Goal: Task Accomplishment & Management: Use online tool/utility

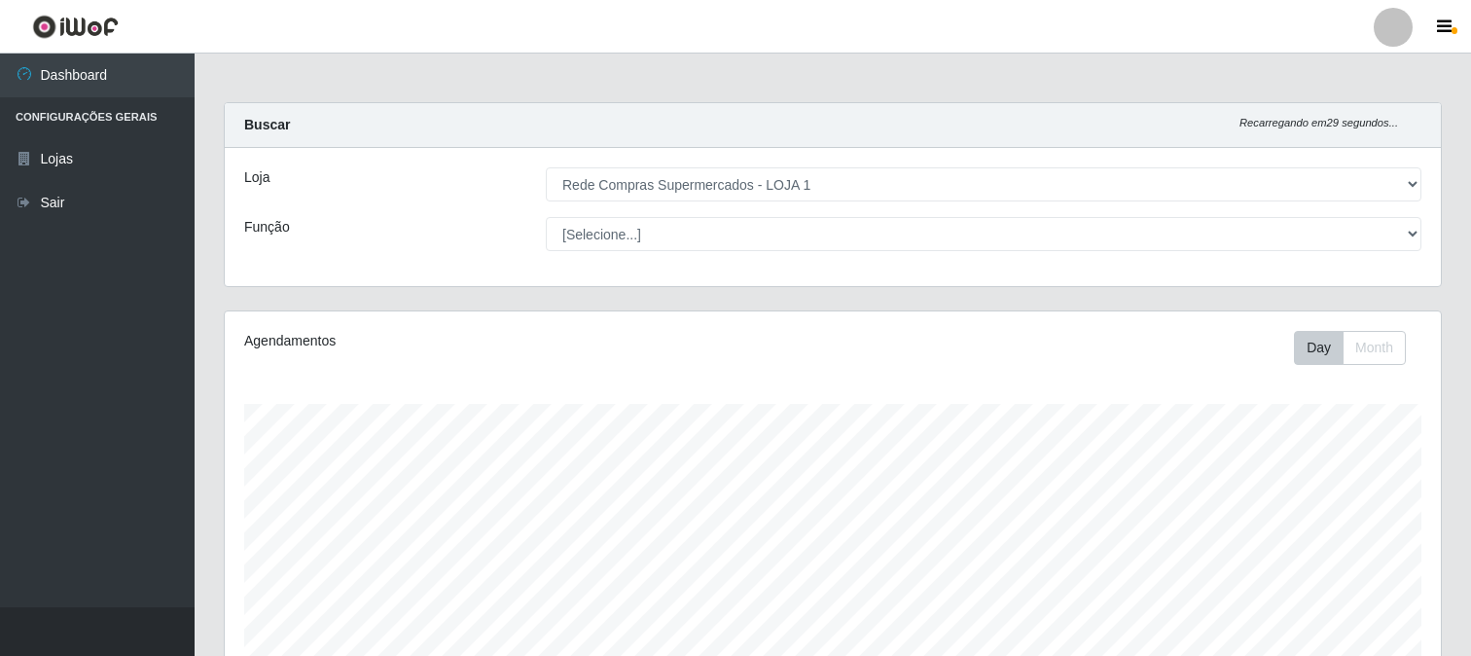
select select "158"
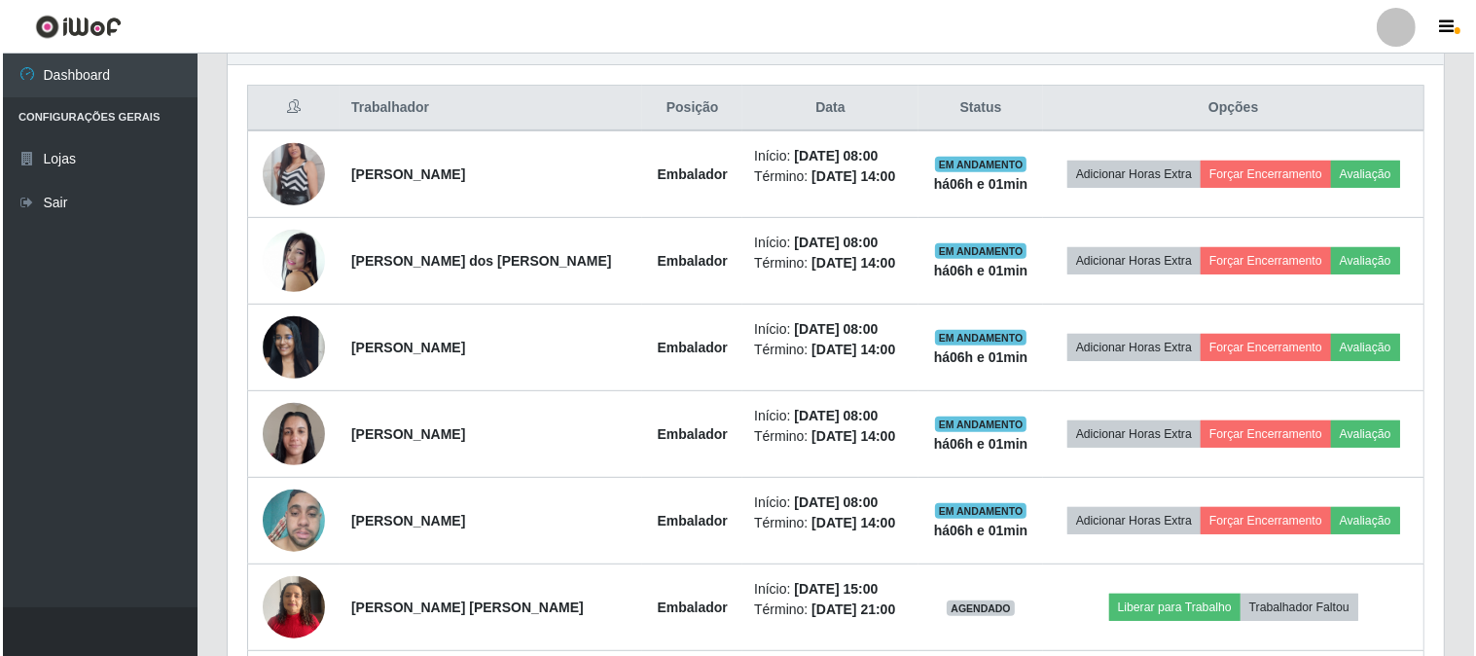
scroll to position [403, 1216]
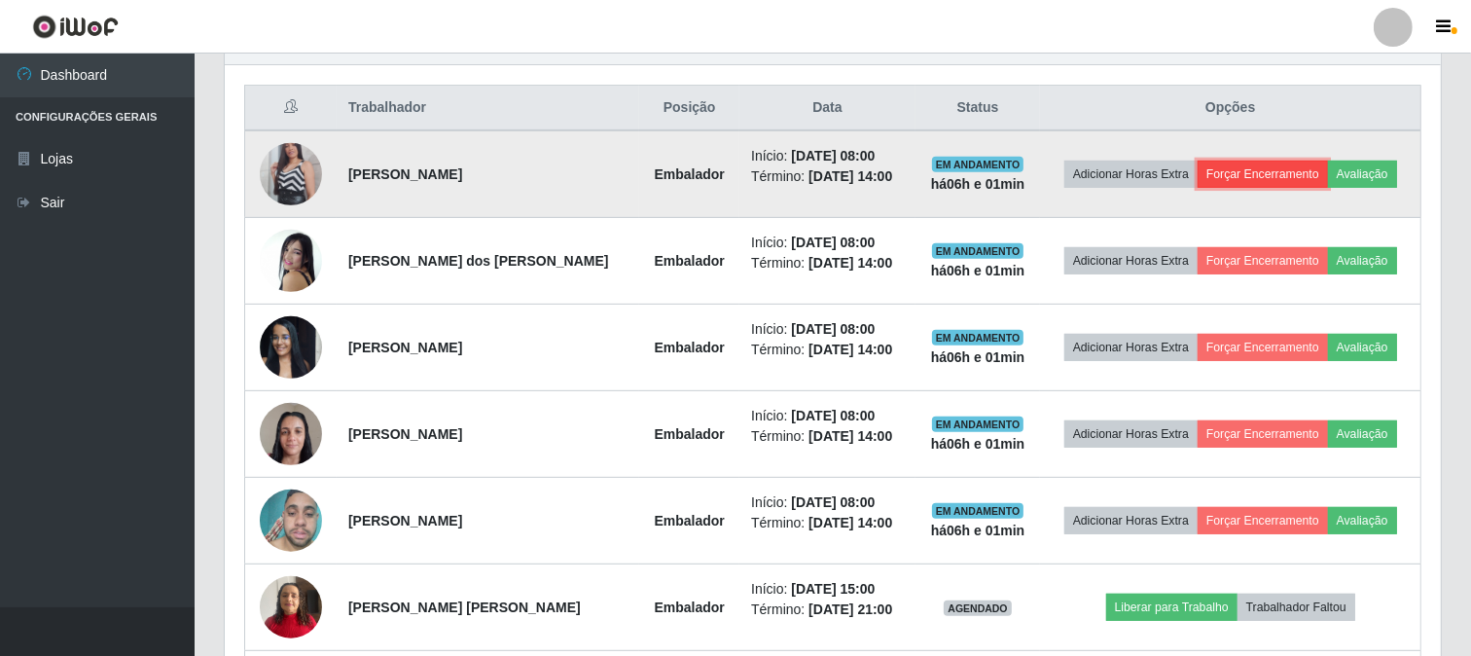
click at [1277, 172] on button "Forçar Encerramento" at bounding box center [1263, 174] width 130 height 27
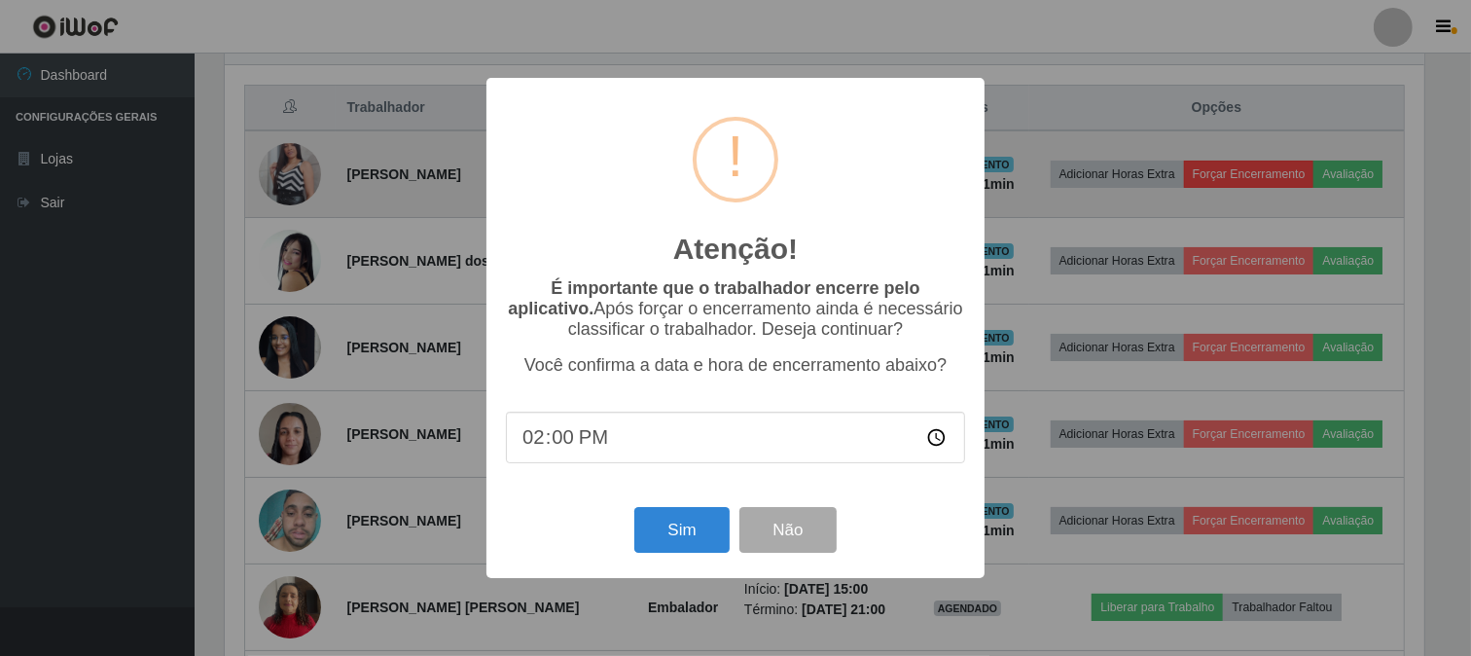
scroll to position [403, 1204]
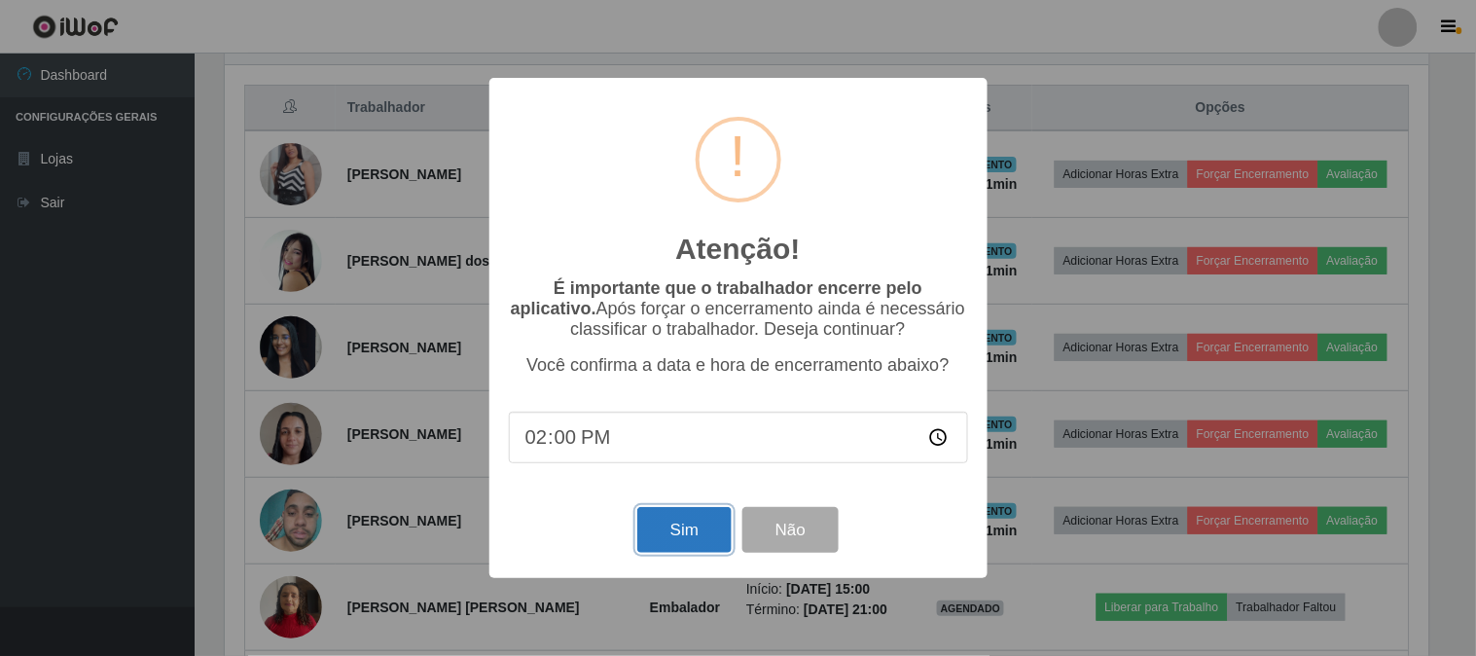
click at [686, 535] on button "Sim" at bounding box center [684, 530] width 94 height 46
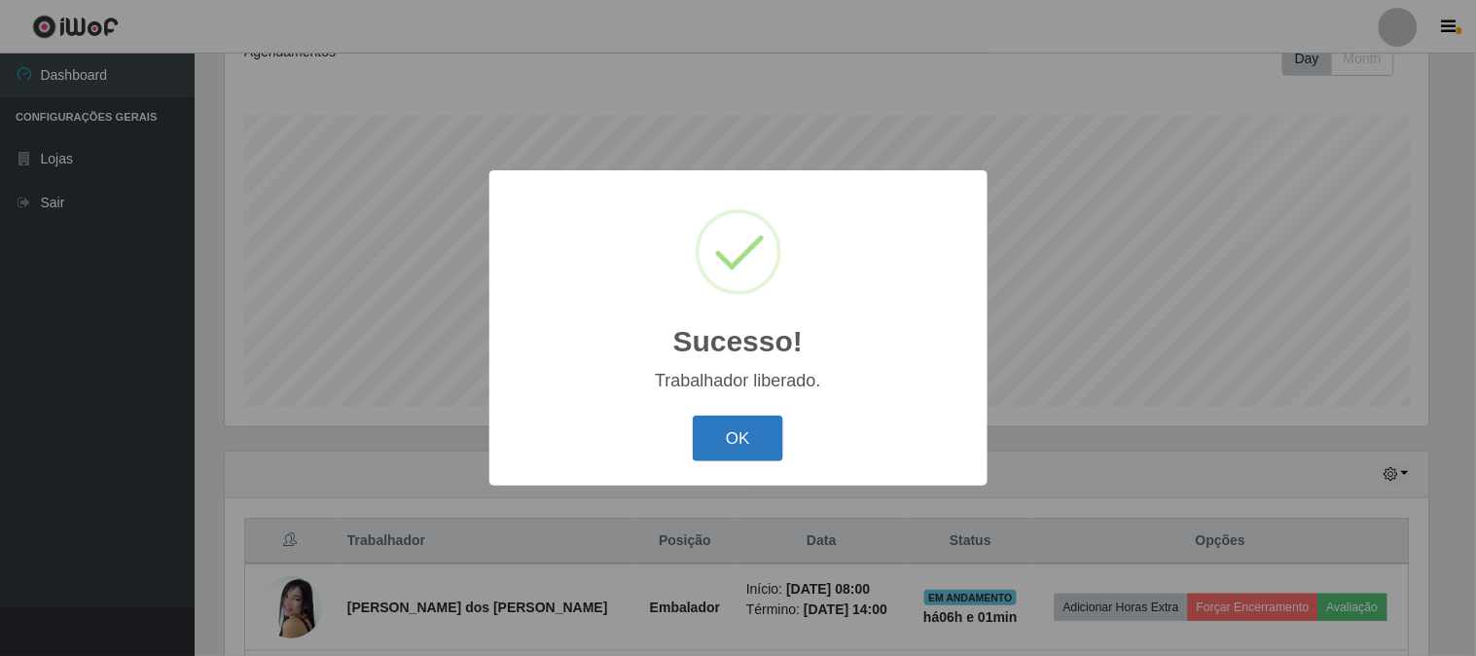
click at [740, 434] on button "OK" at bounding box center [738, 439] width 91 height 46
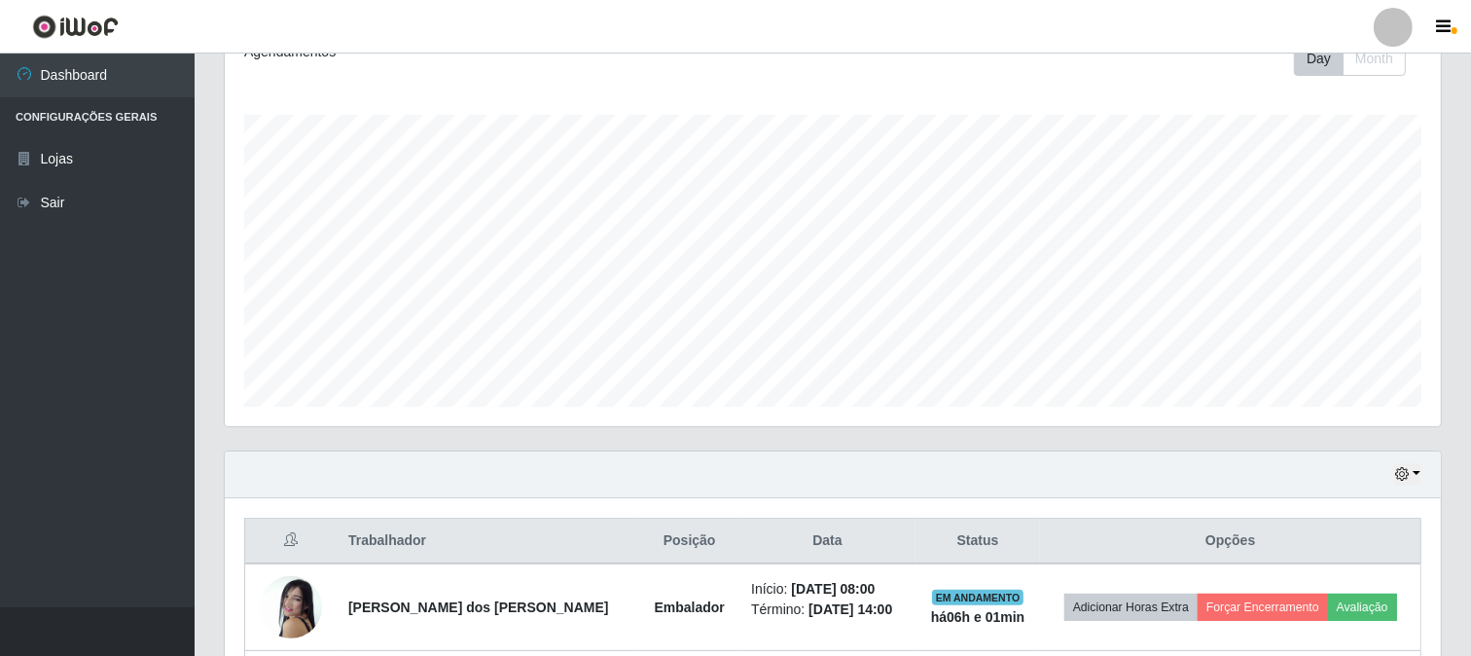
scroll to position [614, 0]
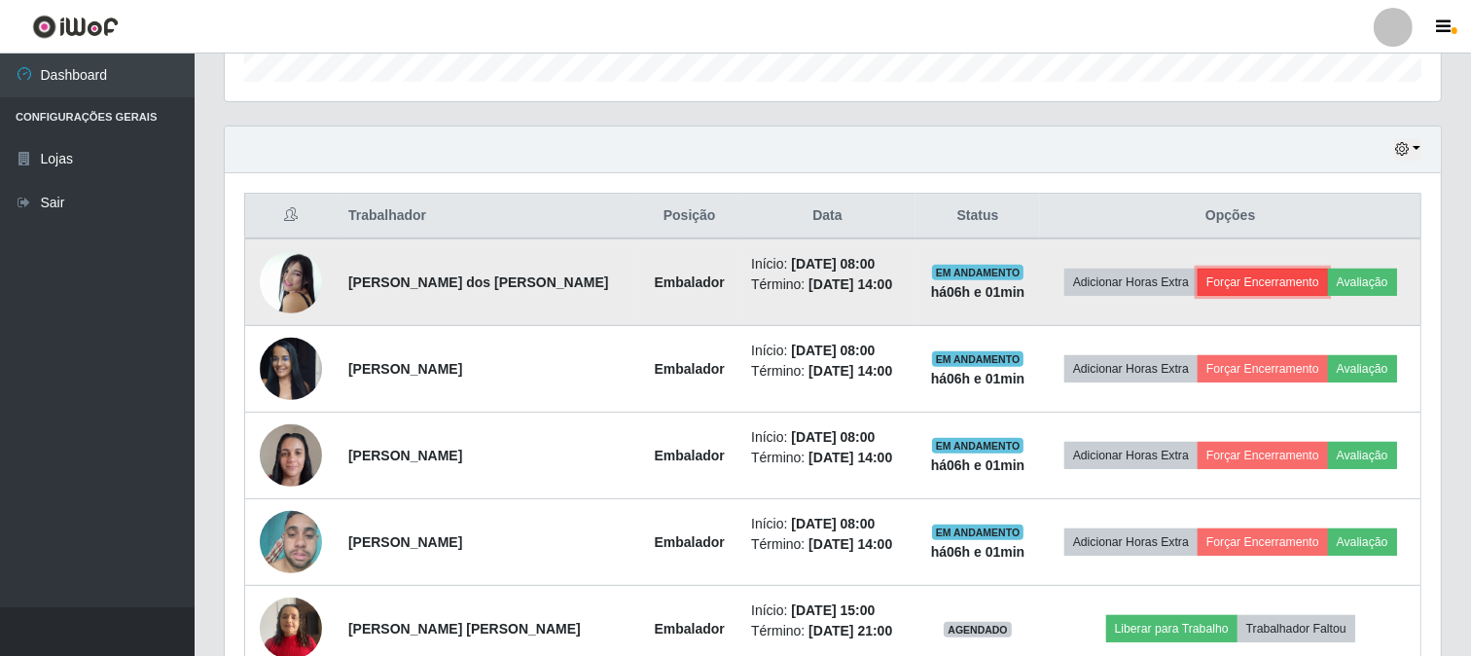
click at [1301, 288] on button "Forçar Encerramento" at bounding box center [1263, 282] width 130 height 27
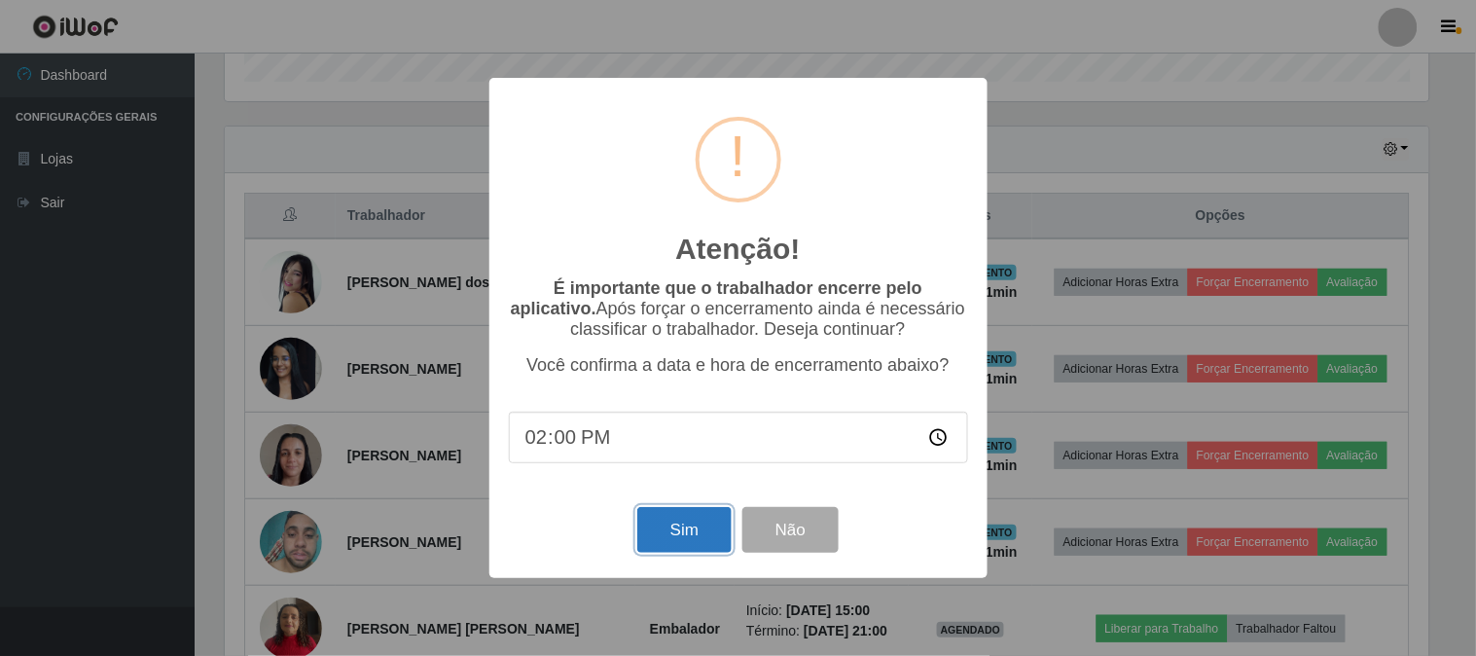
click at [720, 531] on button "Sim" at bounding box center [684, 530] width 94 height 46
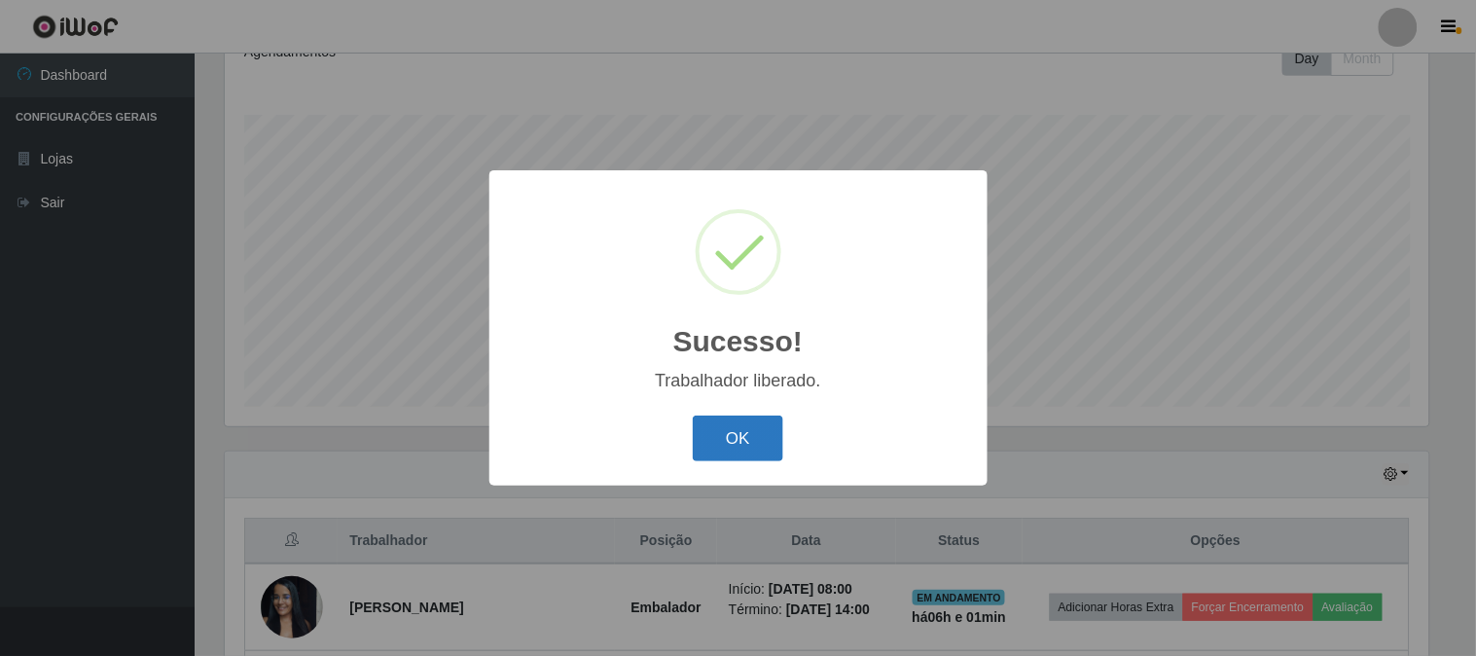
click at [749, 440] on button "OK" at bounding box center [738, 439] width 91 height 46
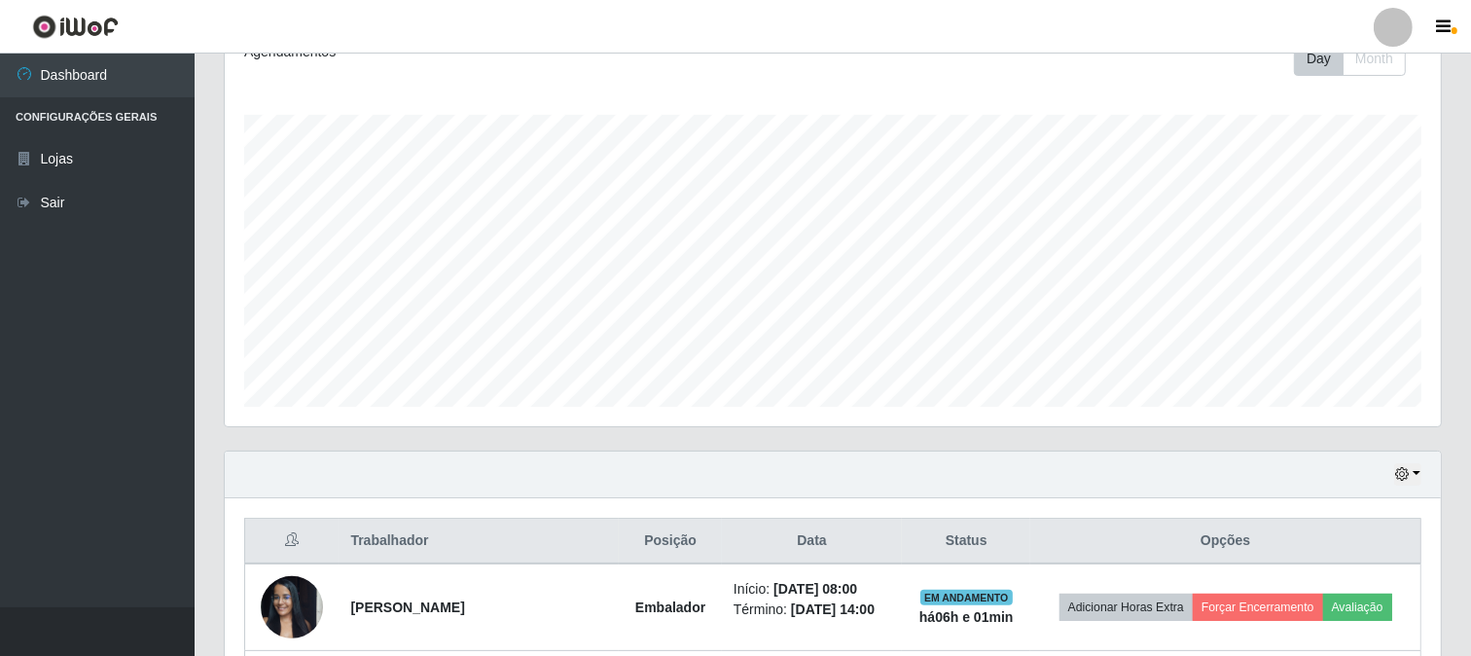
scroll to position [722, 0]
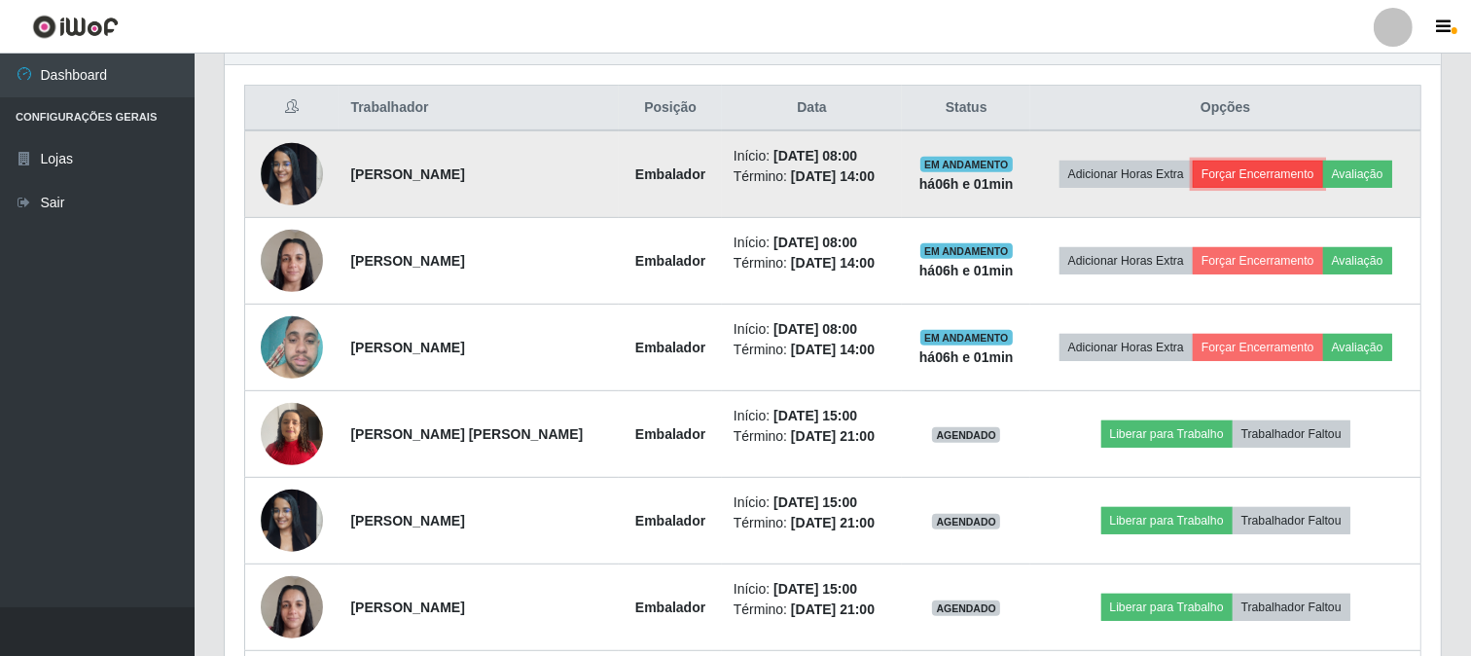
click at [1279, 170] on button "Forçar Encerramento" at bounding box center [1258, 174] width 130 height 27
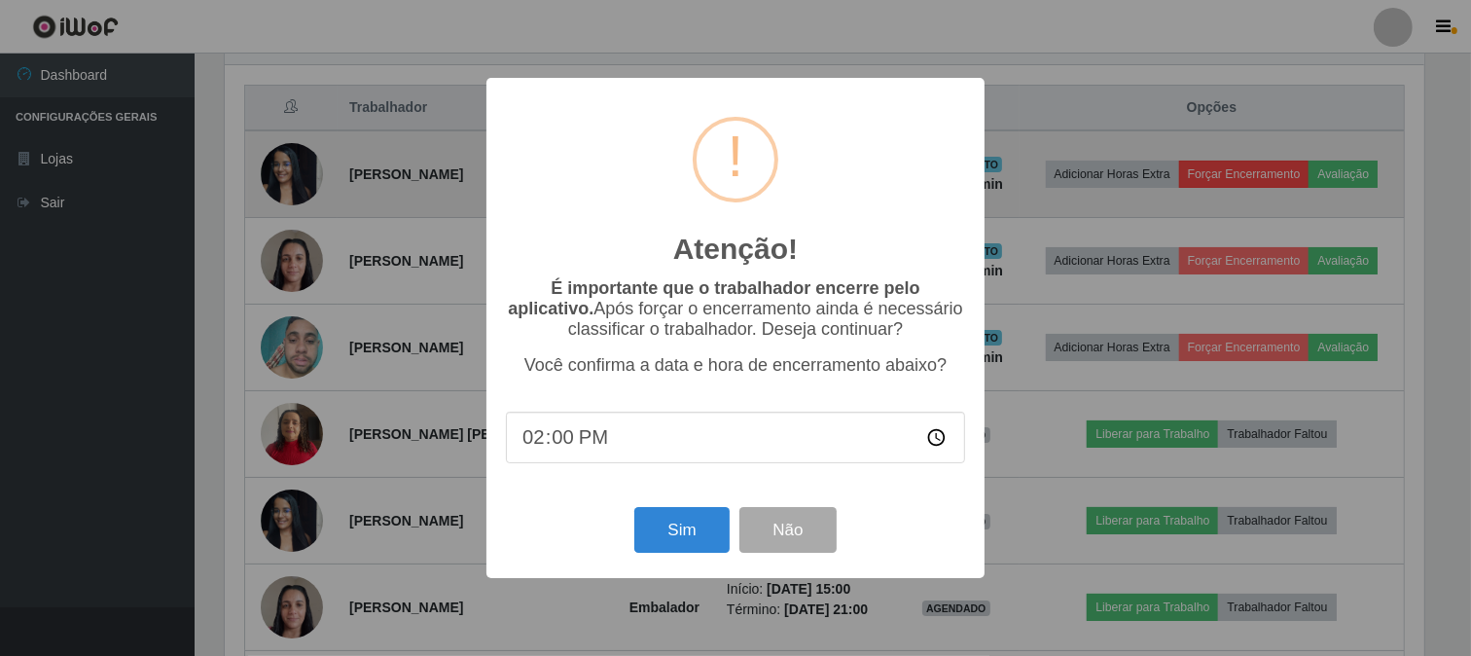
scroll to position [403, 1204]
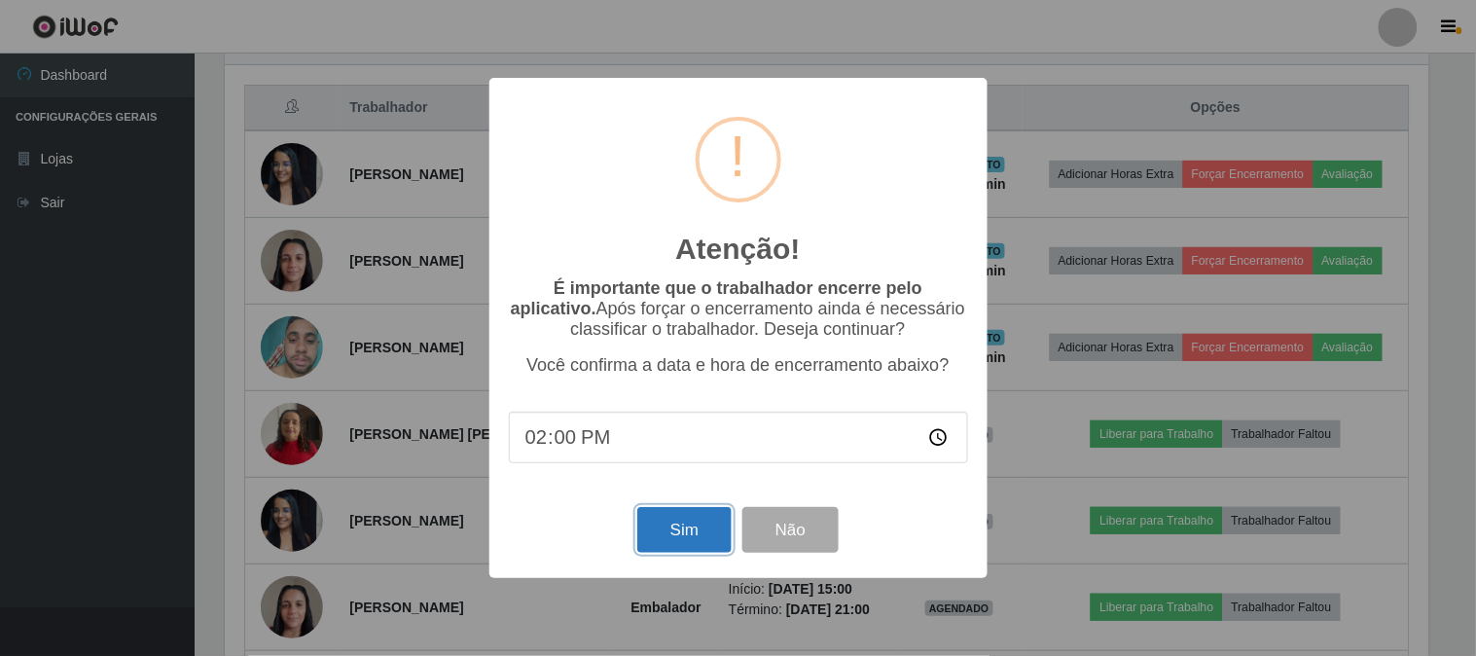
click at [678, 538] on button "Sim" at bounding box center [684, 530] width 94 height 46
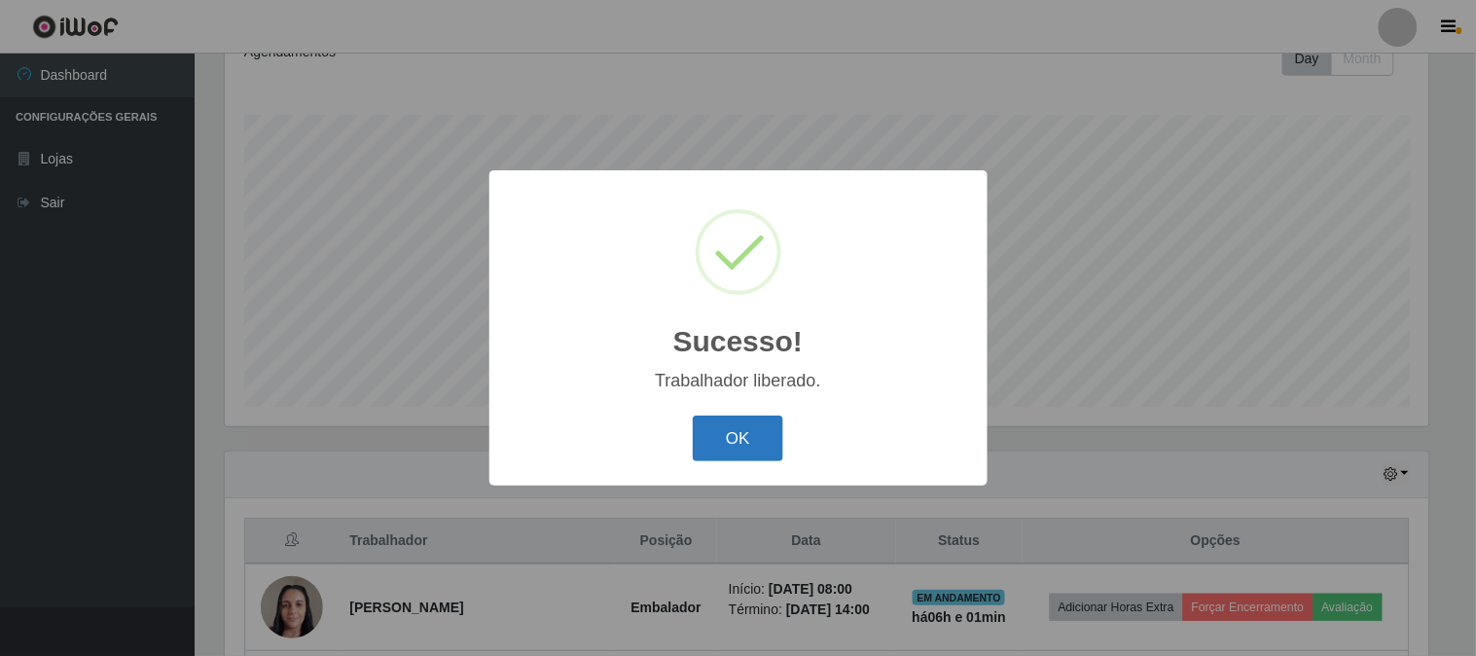
click at [732, 441] on button "OK" at bounding box center [738, 439] width 91 height 46
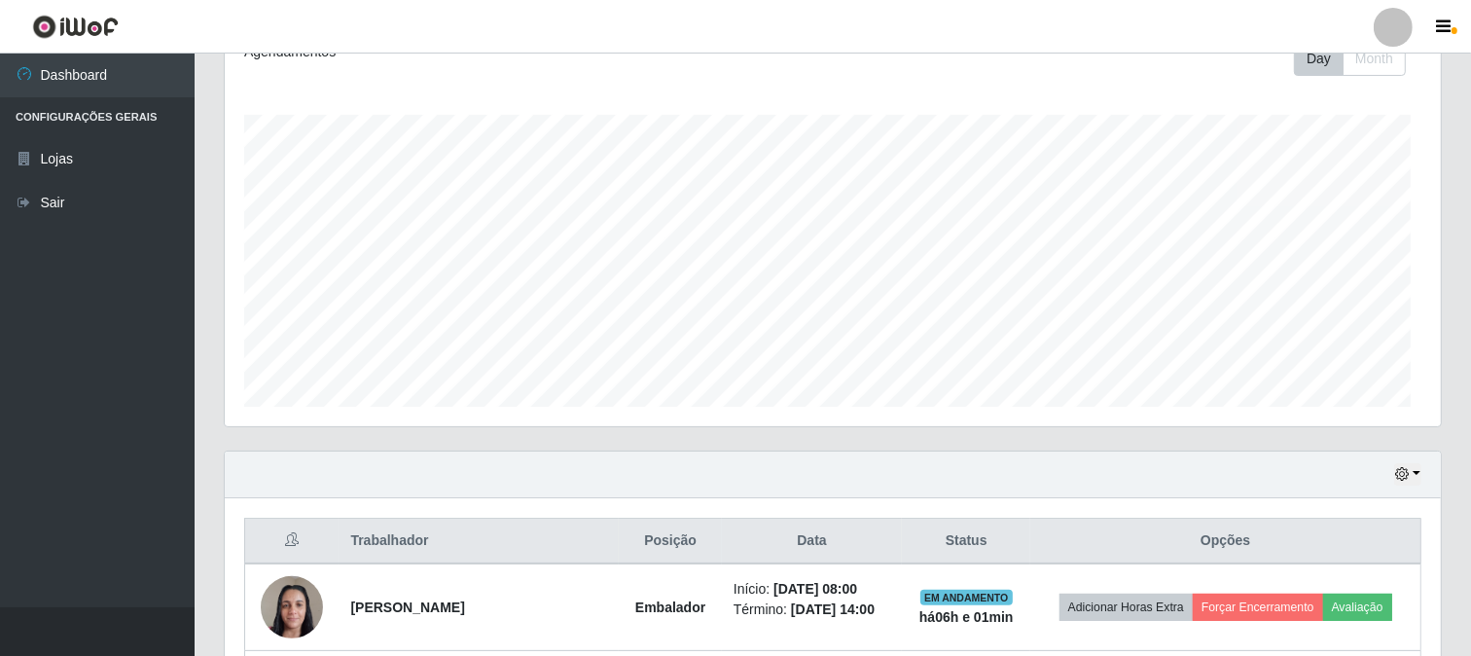
scroll to position [0, 0]
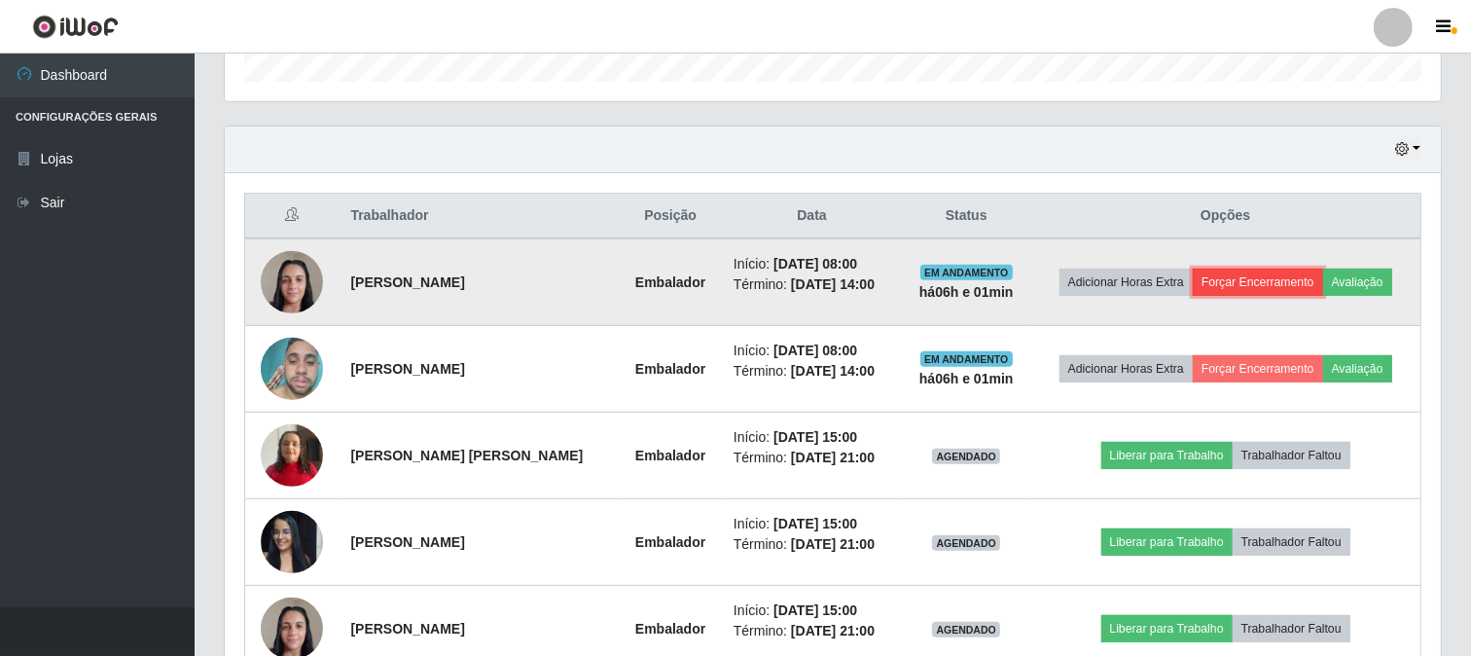
click at [1228, 278] on button "Forçar Encerramento" at bounding box center [1258, 282] width 130 height 27
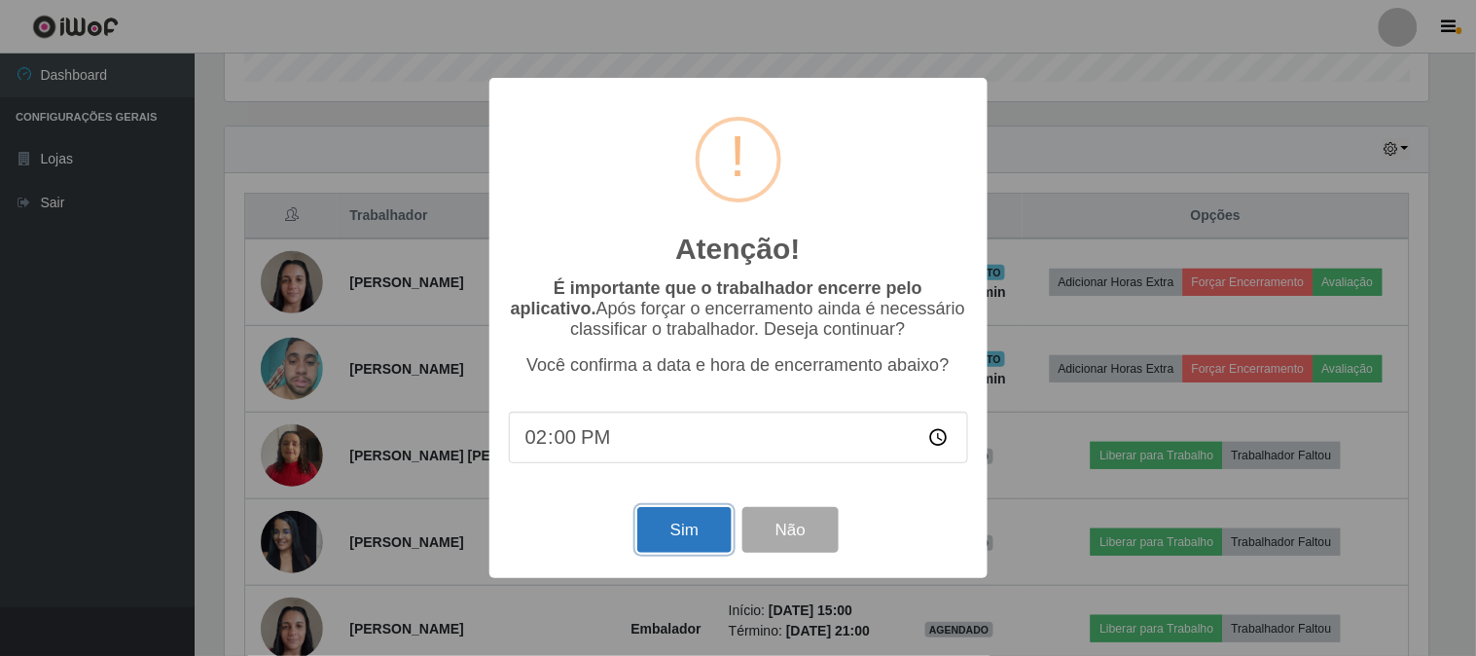
click at [669, 545] on button "Sim" at bounding box center [684, 530] width 94 height 46
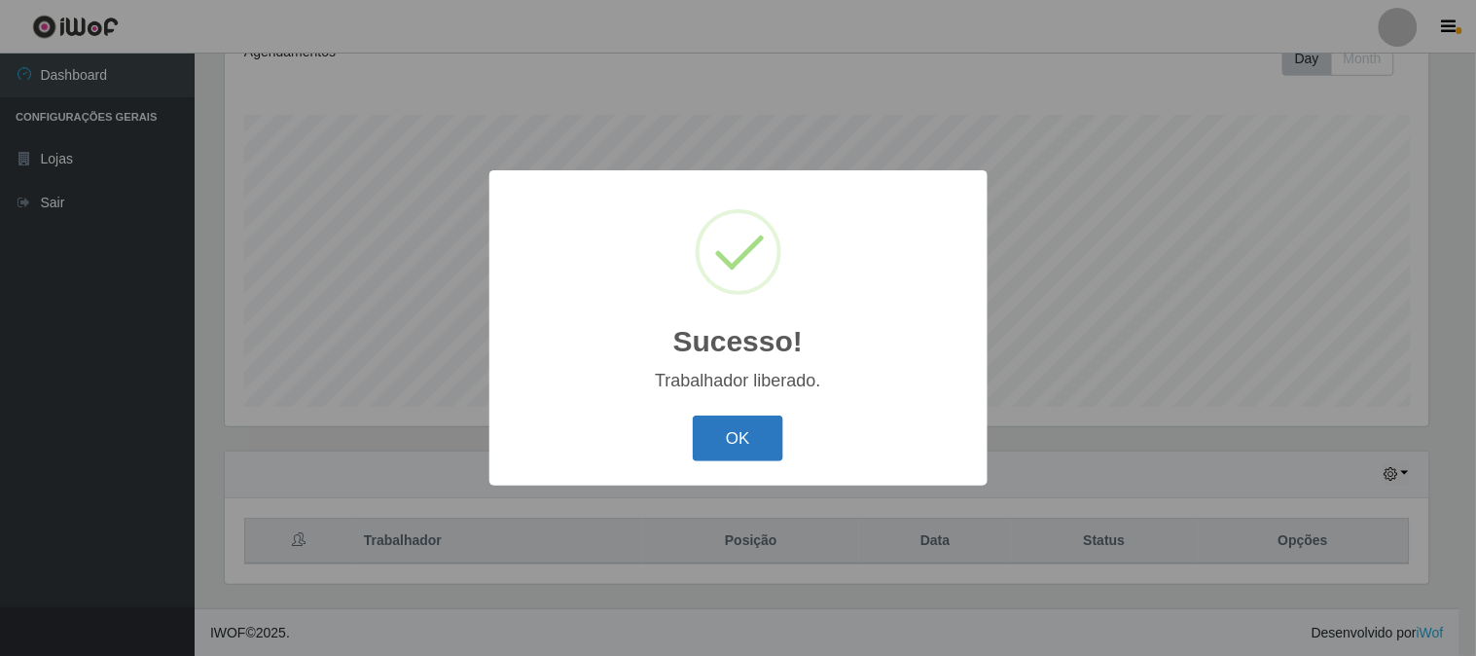
click at [741, 445] on button "OK" at bounding box center [738, 439] width 91 height 46
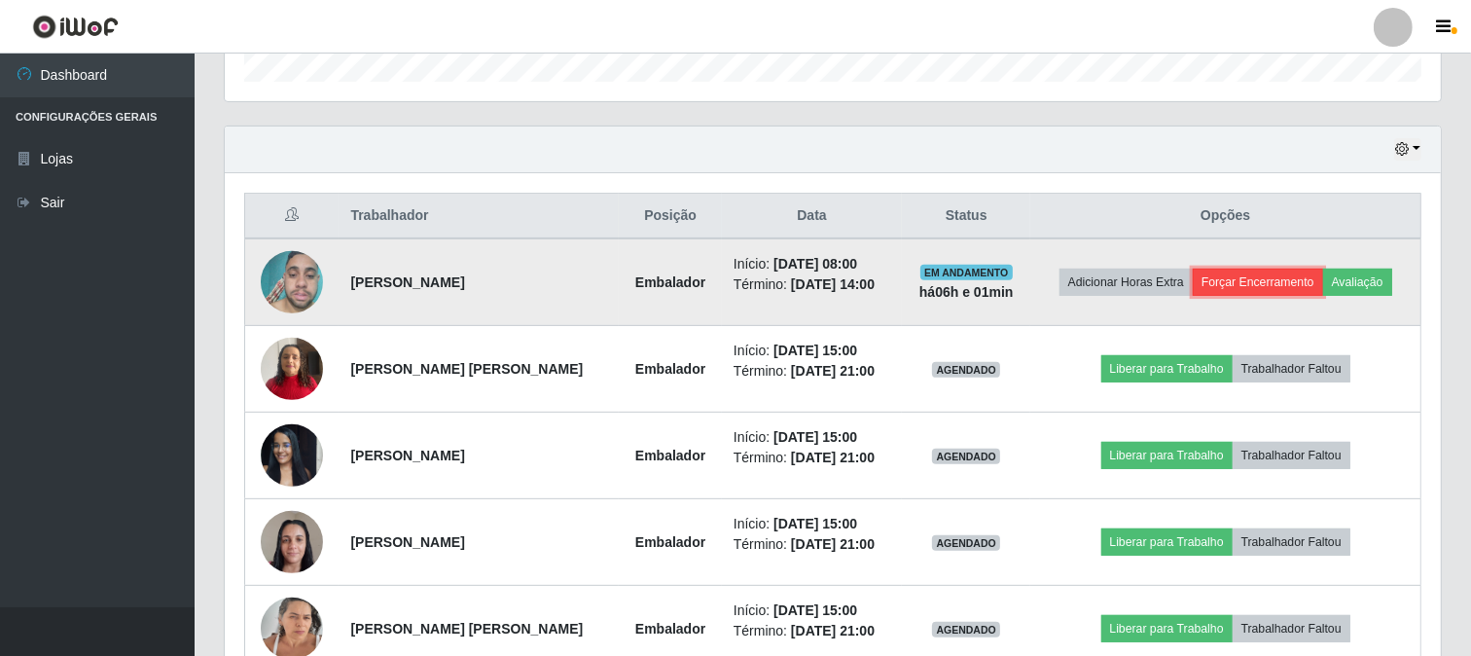
click at [1281, 276] on button "Forçar Encerramento" at bounding box center [1258, 282] width 130 height 27
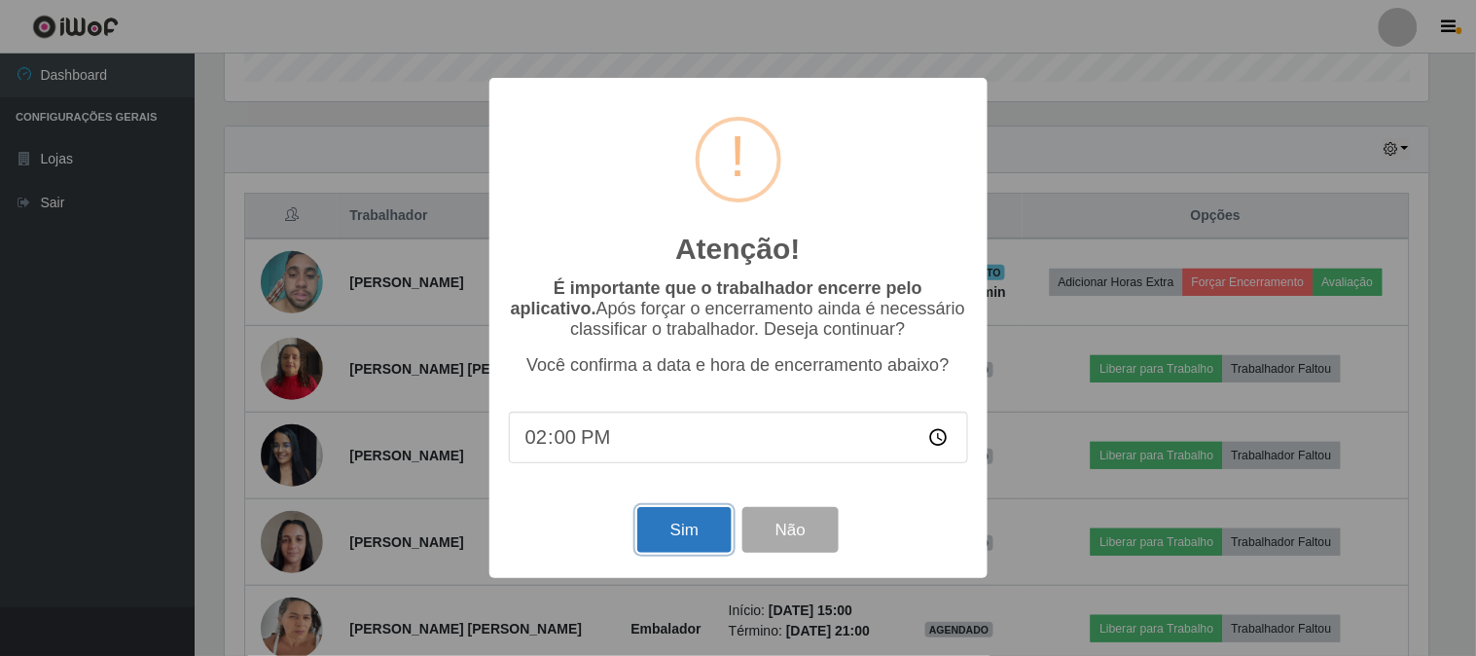
click at [647, 533] on button "Sim" at bounding box center [684, 530] width 94 height 46
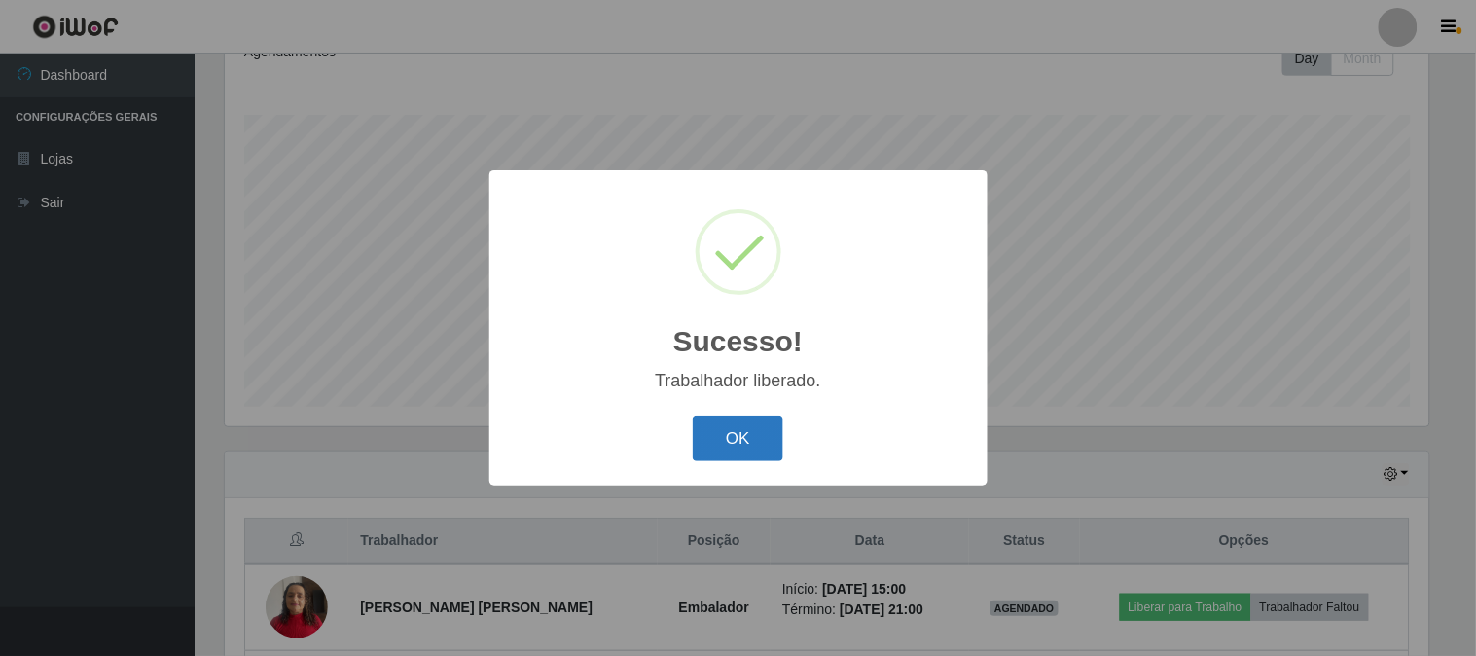
click at [737, 440] on button "OK" at bounding box center [738, 439] width 91 height 46
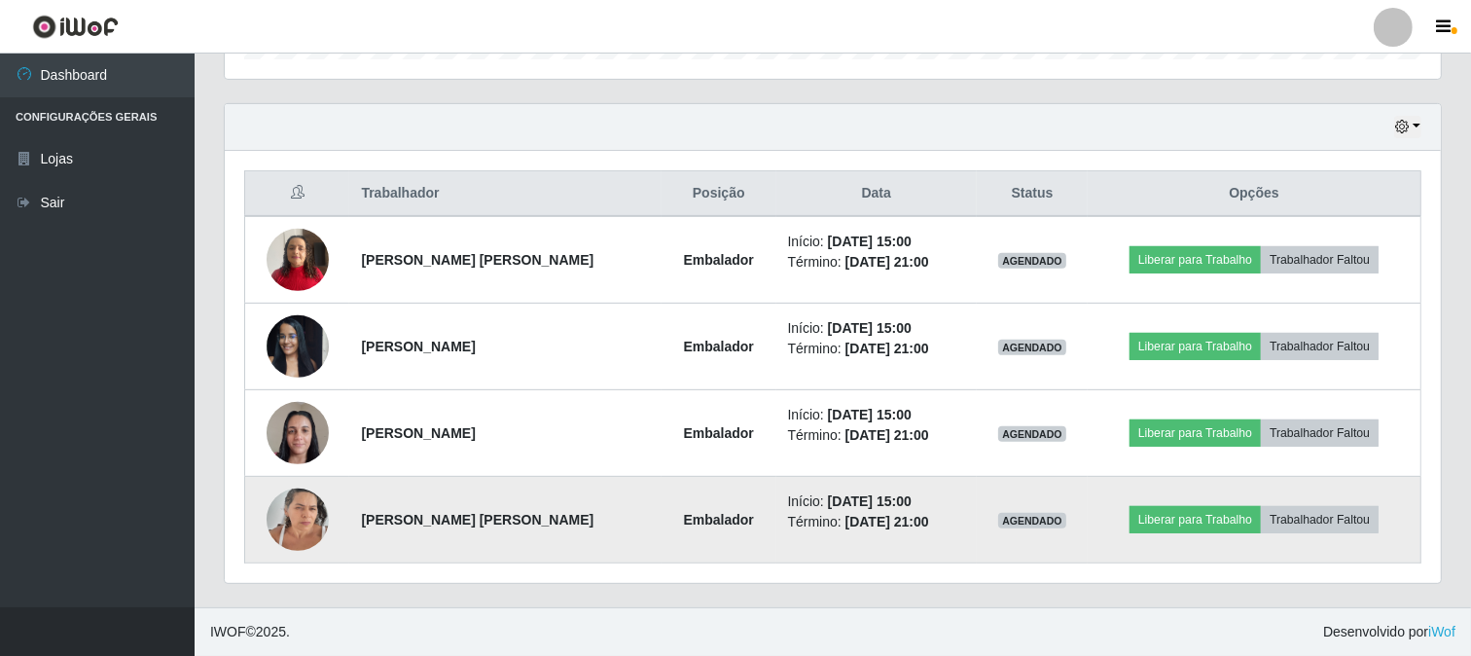
click at [304, 514] on img at bounding box center [298, 519] width 62 height 83
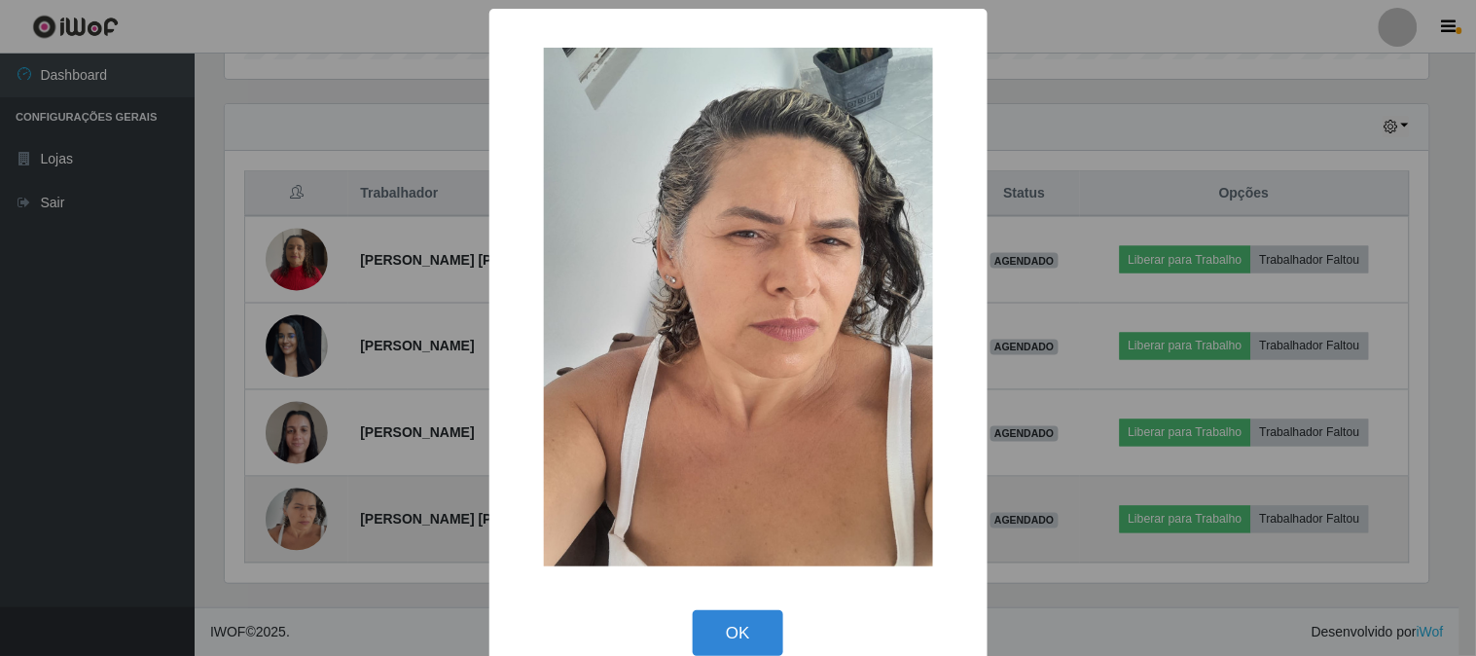
click at [304, 514] on div "× OK Cancel" at bounding box center [738, 328] width 1476 height 656
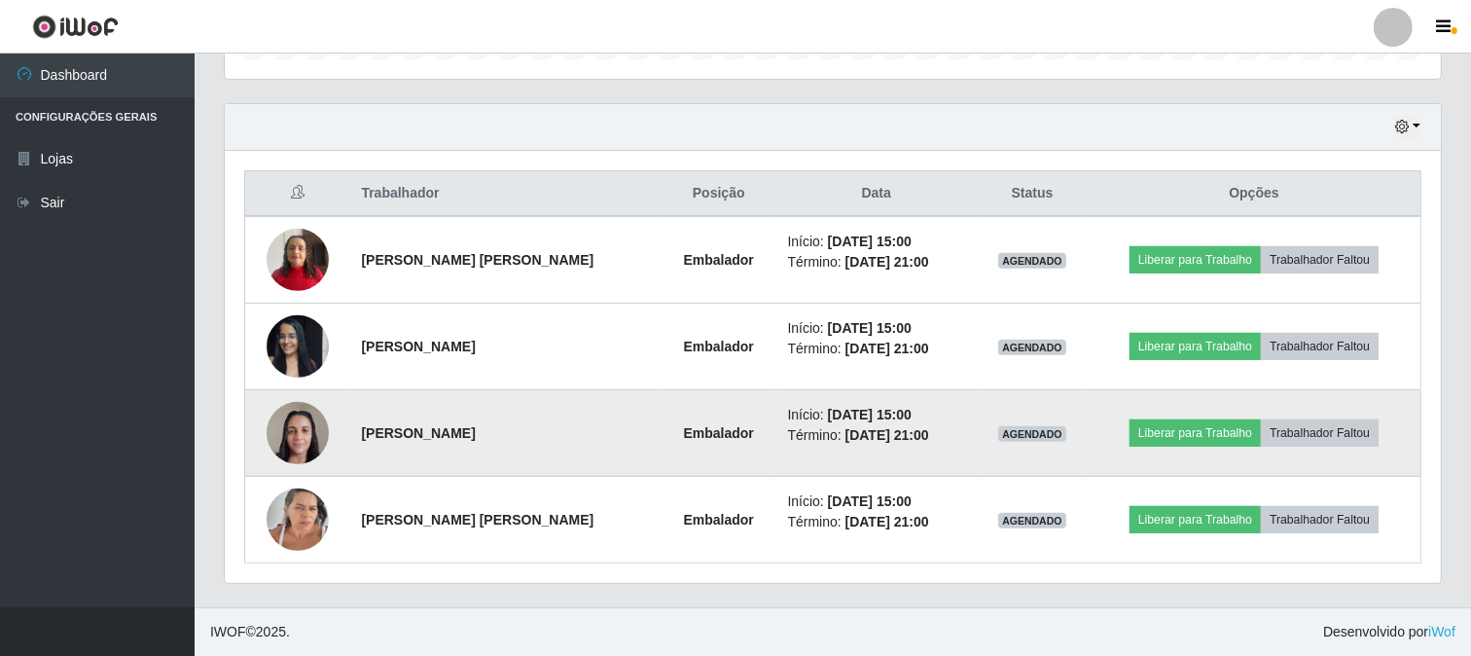
click at [314, 432] on img at bounding box center [298, 432] width 62 height 83
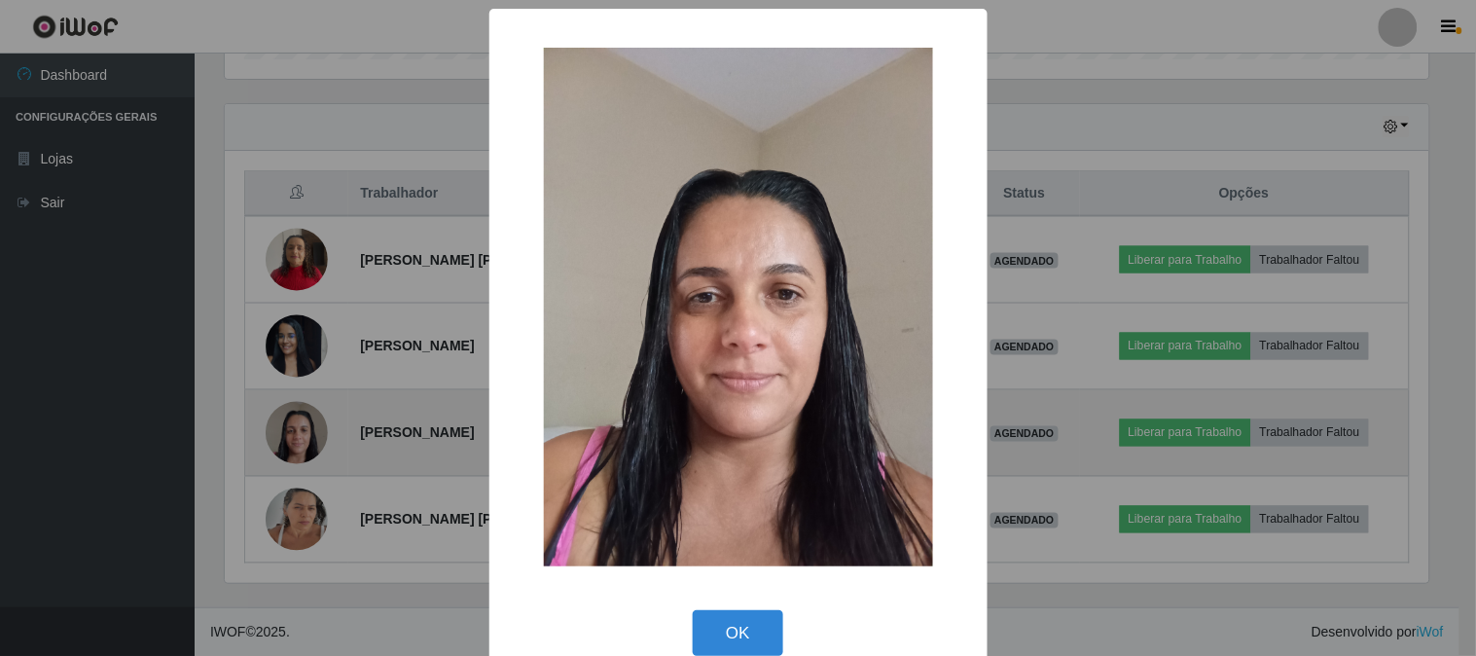
click at [314, 432] on div "× OK Cancel" at bounding box center [738, 328] width 1476 height 656
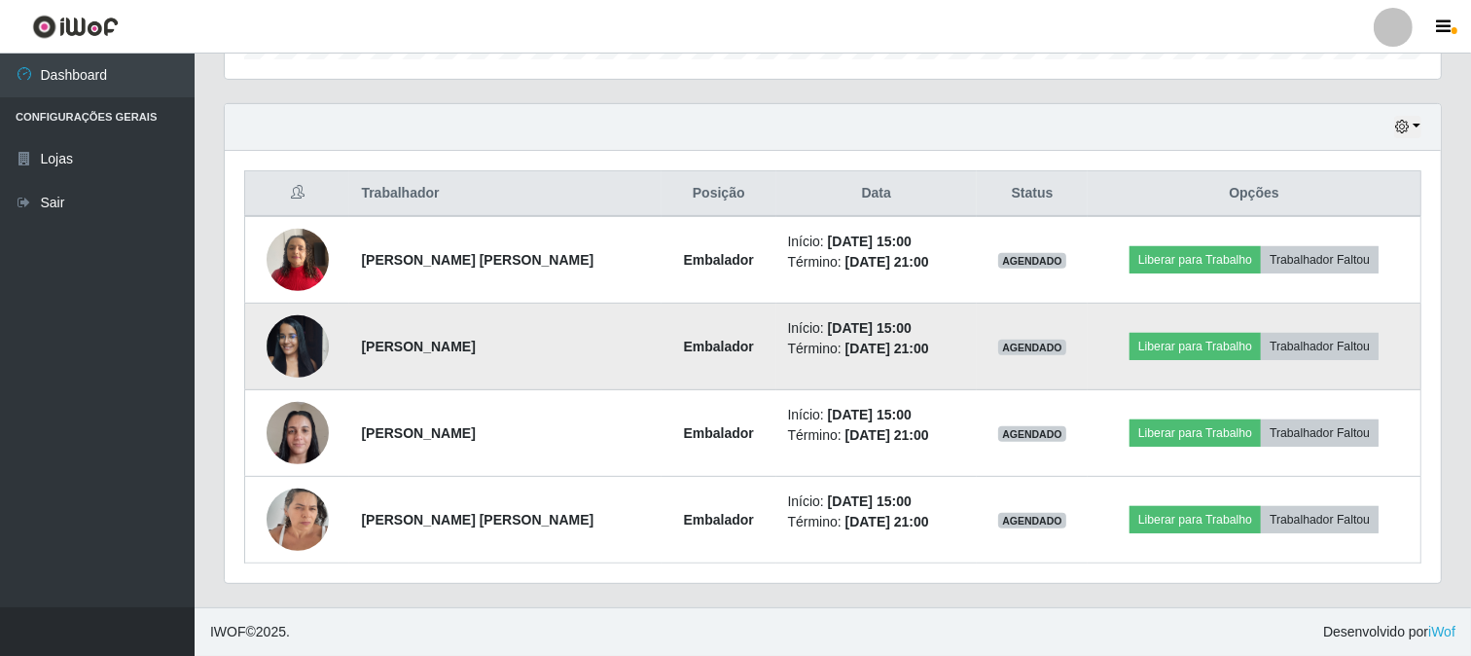
click at [309, 338] on img at bounding box center [298, 346] width 62 height 83
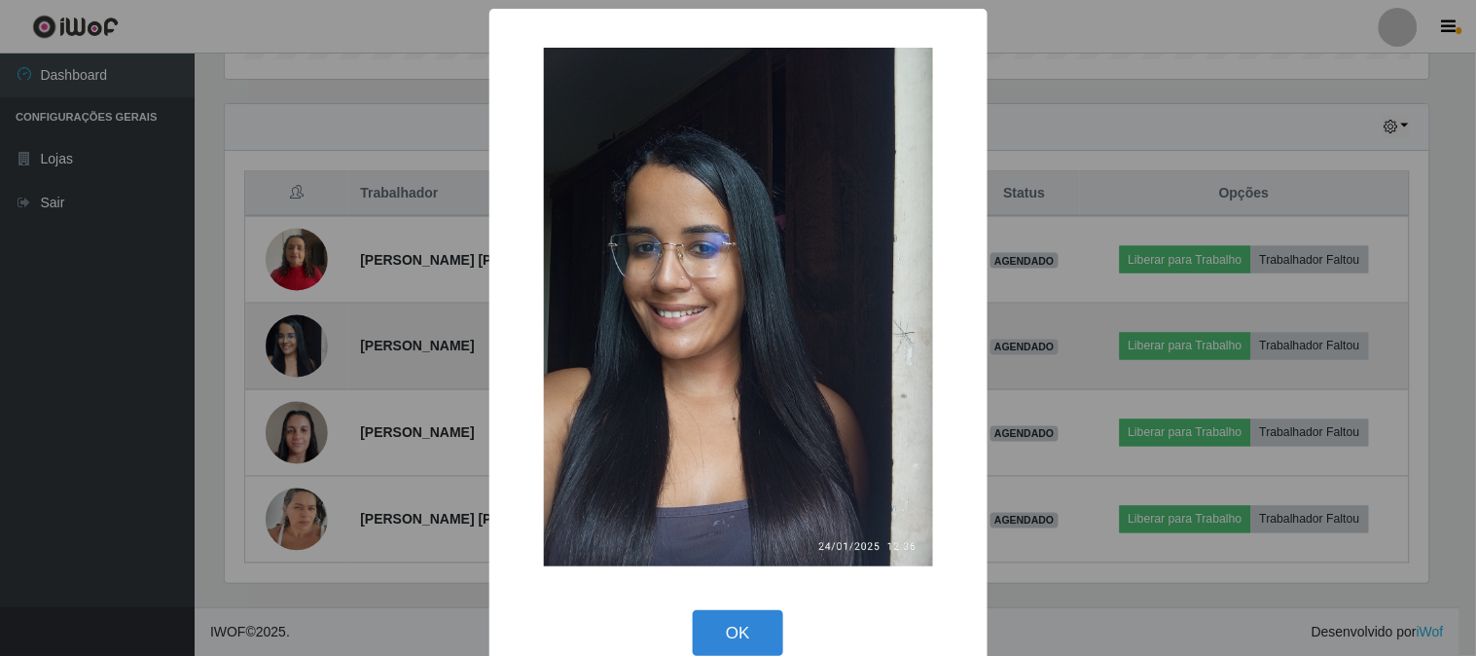
click at [309, 338] on div "× OK Cancel" at bounding box center [738, 328] width 1476 height 656
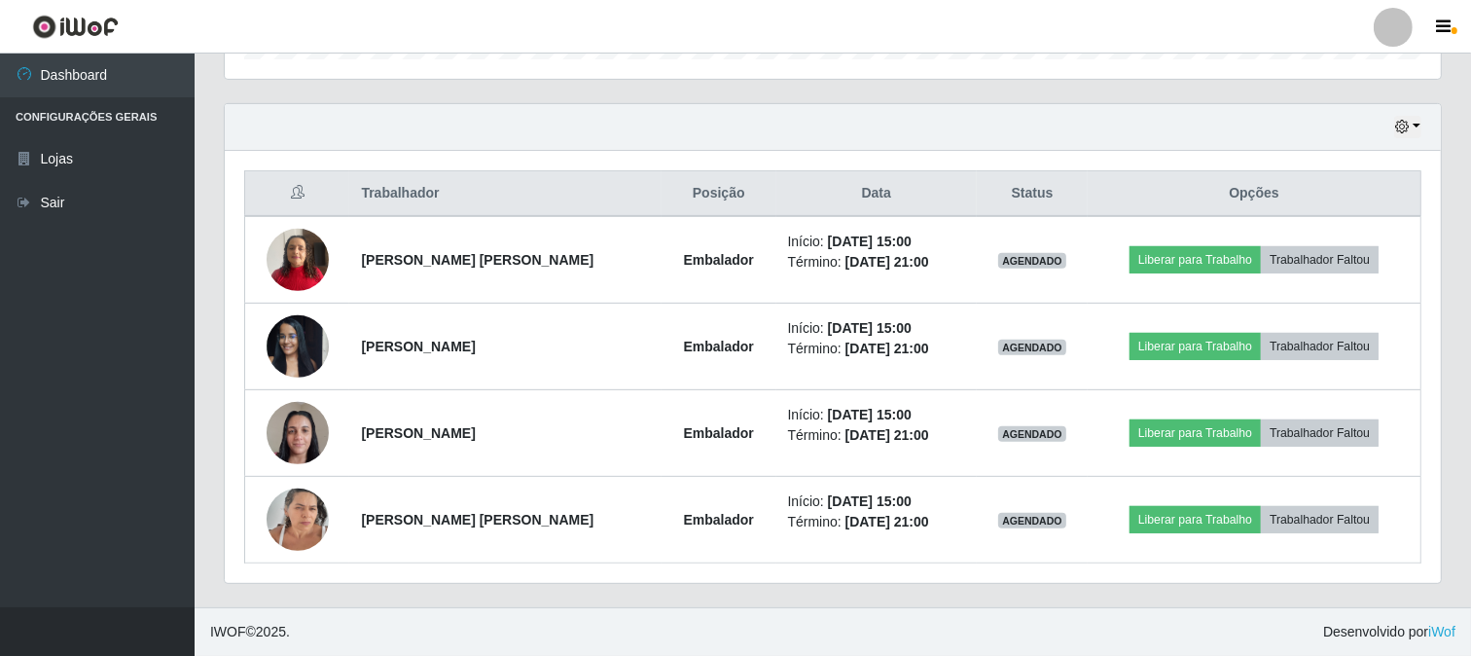
scroll to position [62, 0]
